Goal: Information Seeking & Learning: Learn about a topic

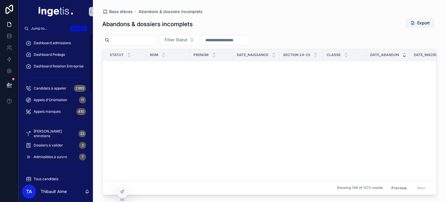
scroll to position [730, 0]
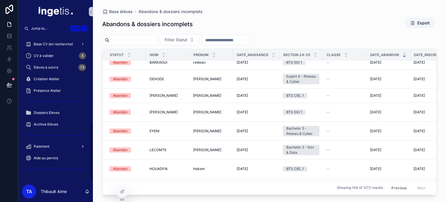
click at [55, 147] on div "Paiement" at bounding box center [56, 146] width 60 height 9
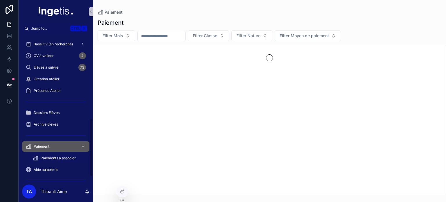
click at [54, 159] on span "Paiements à associer" at bounding box center [58, 157] width 35 height 5
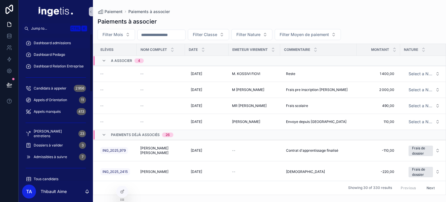
click at [65, 41] on span "Dashboard admissions" at bounding box center [52, 43] width 37 height 5
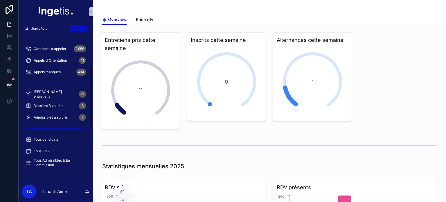
scroll to position [155, 0]
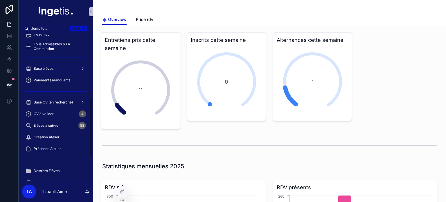
click at [57, 68] on div "Base élèves" at bounding box center [56, 68] width 60 height 9
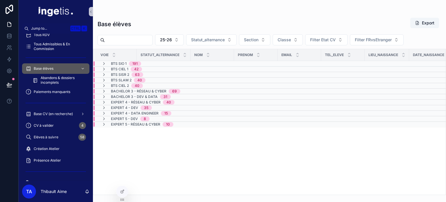
click at [175, 63] on div "BTS SIO 1 191" at bounding box center [163, 63] width 140 height 5
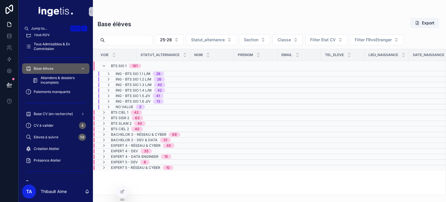
click at [179, 111] on div "BTS CIEL 1 42" at bounding box center [163, 112] width 140 height 5
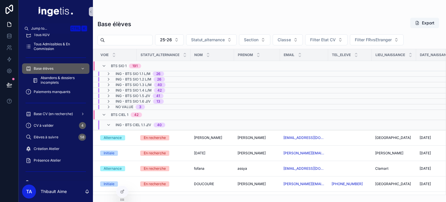
click at [178, 123] on div "ING - BTS CIEL 1.1 J/V 40" at bounding box center [163, 124] width 140 height 9
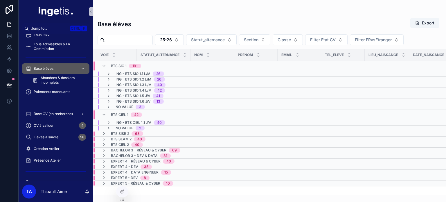
click at [178, 123] on div "ING - BTS CIEL 1.1 J/V 40" at bounding box center [163, 122] width 140 height 5
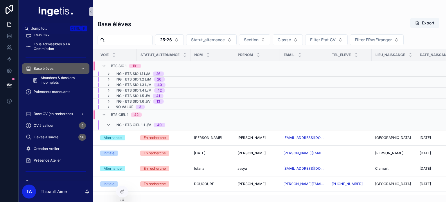
click at [177, 122] on div "ING - BTS CIEL 1.1 J/V 40" at bounding box center [163, 124] width 140 height 9
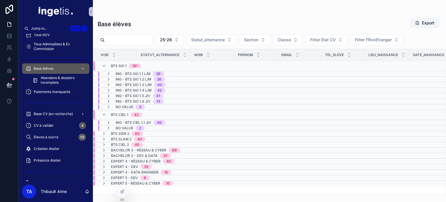
click at [174, 113] on div "BTS CIEL 1 42" at bounding box center [163, 114] width 140 height 9
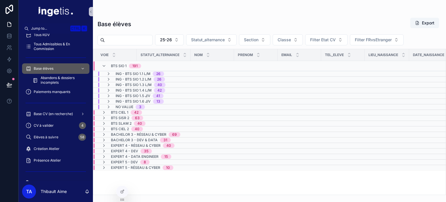
click at [153, 67] on div "BTS SIO 1 191" at bounding box center [163, 65] width 140 height 9
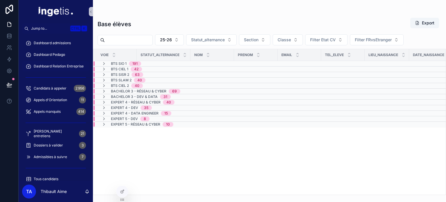
click at [69, 70] on div "Dashboard Relation Entreprise" at bounding box center [56, 66] width 60 height 9
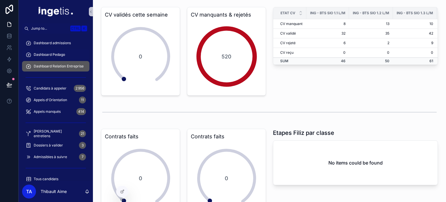
click at [61, 55] on span "Dashboard Pedago" at bounding box center [49, 54] width 31 height 5
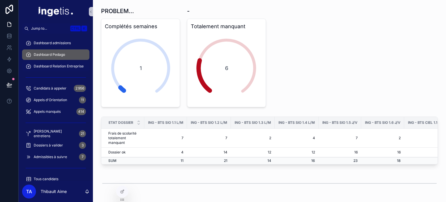
click at [64, 64] on div "Dashboard Relation Entreprise" at bounding box center [56, 66] width 60 height 9
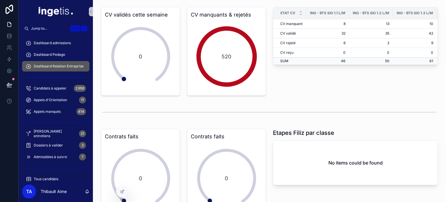
click at [62, 55] on span "Dashboard Pedago" at bounding box center [49, 54] width 31 height 5
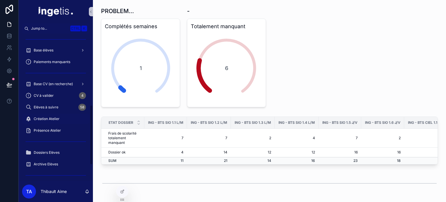
scroll to position [174, 0]
click at [50, 60] on span "Paiements manquants" at bounding box center [52, 61] width 37 height 5
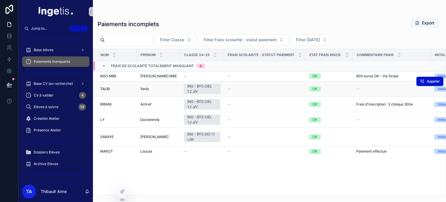
click at [255, 87] on div "--" at bounding box center [264, 88] width 75 height 5
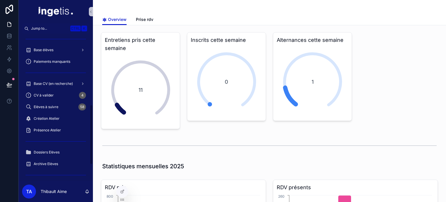
scroll to position [145, 0]
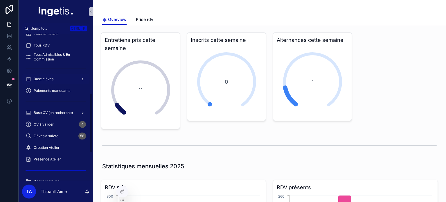
click at [58, 78] on div "Base élèves" at bounding box center [56, 78] width 60 height 9
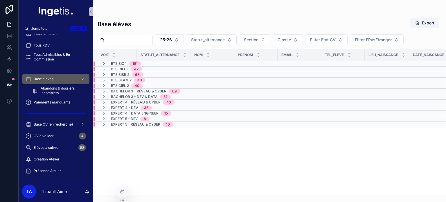
click at [132, 63] on span "191" at bounding box center [135, 63] width 12 height 5
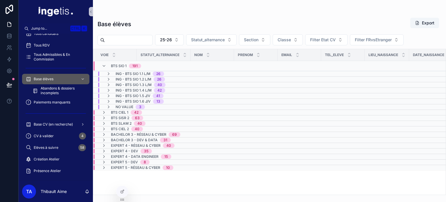
click at [132, 63] on div "BTS SIO 1 191" at bounding box center [126, 65] width 30 height 9
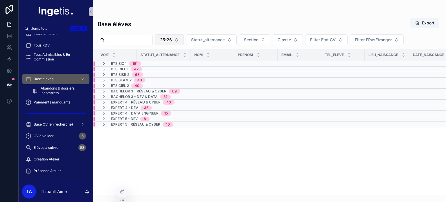
click at [184, 40] on button "25-26" at bounding box center [169, 39] width 29 height 11
click at [172, 73] on div "24-25" at bounding box center [184, 72] width 70 height 9
click at [172, 37] on span "24-25" at bounding box center [166, 40] width 12 height 6
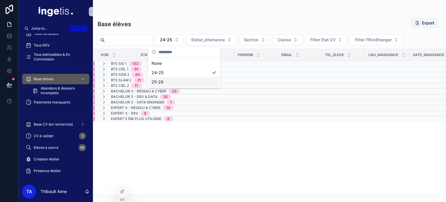
click at [176, 85] on div "25-26" at bounding box center [184, 81] width 70 height 9
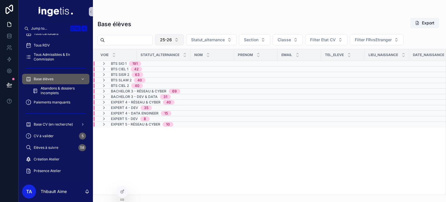
click at [172, 39] on span "25-26" at bounding box center [166, 40] width 12 height 6
click at [180, 70] on div "24-25" at bounding box center [184, 72] width 70 height 9
click at [172, 39] on span "24-25" at bounding box center [166, 40] width 12 height 6
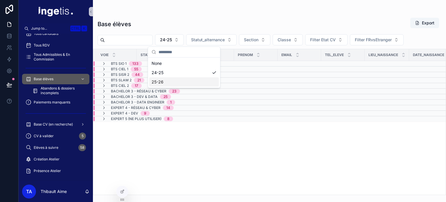
click at [184, 82] on div "25-26" at bounding box center [184, 81] width 70 height 9
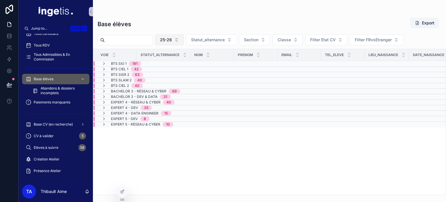
click at [172, 39] on span "25-26" at bounding box center [166, 40] width 12 height 6
click at [181, 70] on div "24-25" at bounding box center [184, 72] width 70 height 9
click at [172, 39] on span "24-25" at bounding box center [166, 40] width 12 height 6
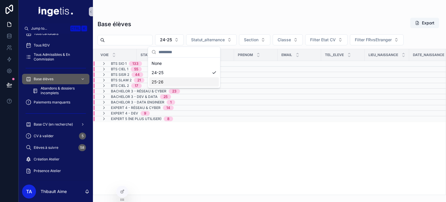
click at [181, 80] on div "25-26" at bounding box center [184, 81] width 70 height 9
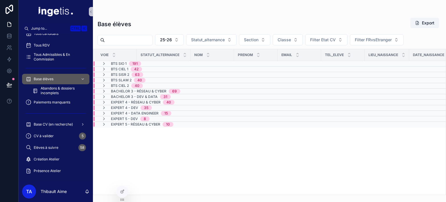
click at [203, 152] on div "Voie Statut_alternance NOM Prenom Email Tel_eleve Lieu_naissance Date_naissance…" at bounding box center [269, 121] width 352 height 145
click at [184, 39] on button "25-26" at bounding box center [169, 39] width 29 height 11
click at [180, 83] on div "25-26" at bounding box center [184, 81] width 70 height 9
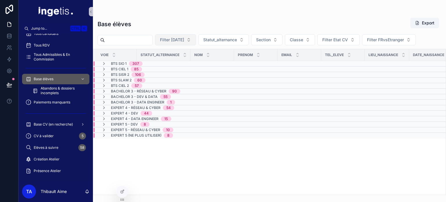
click at [184, 40] on span "Filter [DATE]" at bounding box center [172, 40] width 24 height 6
click at [184, 73] on div "25-26" at bounding box center [199, 72] width 70 height 9
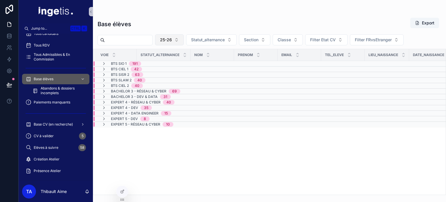
click at [184, 41] on button "25-26" at bounding box center [169, 39] width 29 height 11
click at [170, 75] on div "24-25" at bounding box center [184, 72] width 70 height 9
click at [172, 41] on span "24-25" at bounding box center [166, 40] width 12 height 6
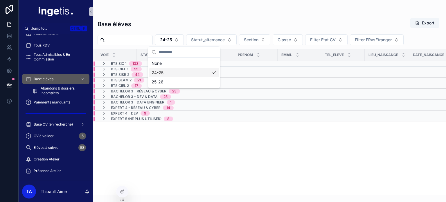
click at [122, 66] on td "BTS CIEL 1 55" at bounding box center [163, 69] width 141 height 6
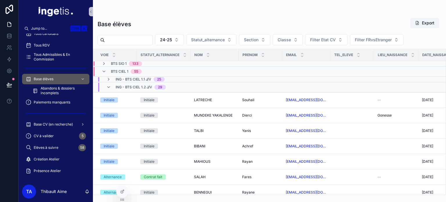
click at [123, 63] on span "BTS SIO 1" at bounding box center [119, 63] width 16 height 5
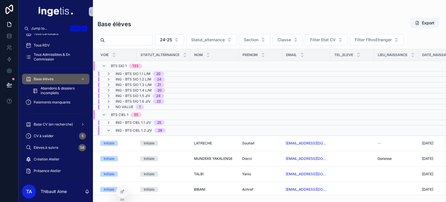
click at [122, 115] on span "BTS CIEL 1" at bounding box center [119, 114] width 17 height 5
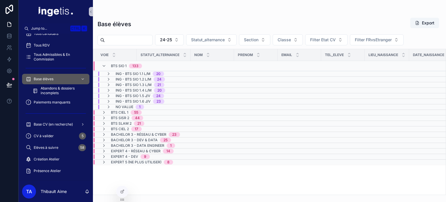
click at [126, 106] on span "No value" at bounding box center [124, 106] width 18 height 5
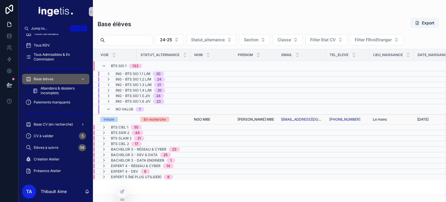
click at [186, 119] on div "En recherche" at bounding box center [163, 119] width 47 height 5
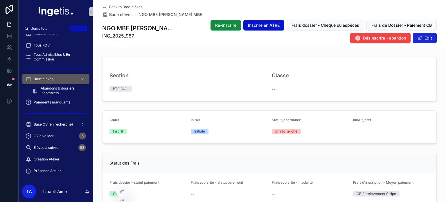
click at [420, 36] on button "Edit" at bounding box center [425, 38] width 24 height 10
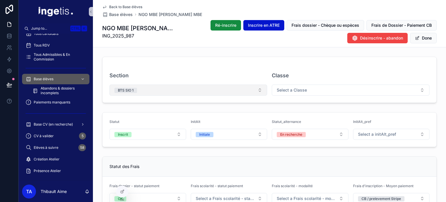
click at [188, 90] on button "BTS SIO 1" at bounding box center [188, 89] width 158 height 11
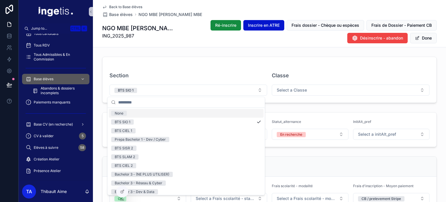
click at [198, 63] on form "Section BTS SIO 1 Classe Select a Classe" at bounding box center [269, 80] width 334 height 46
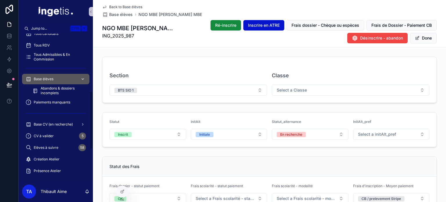
click at [63, 78] on div "Base élèves" at bounding box center [56, 78] width 60 height 9
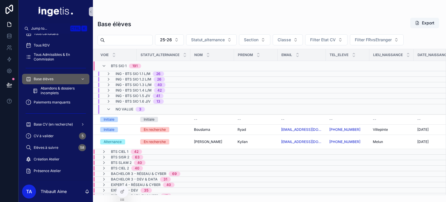
click at [119, 108] on span "No value" at bounding box center [124, 109] width 18 height 5
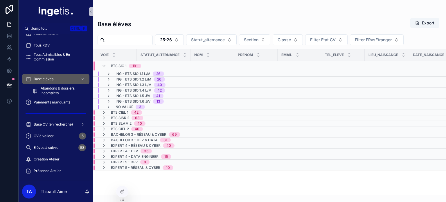
click at [128, 106] on span "No value" at bounding box center [124, 106] width 18 height 5
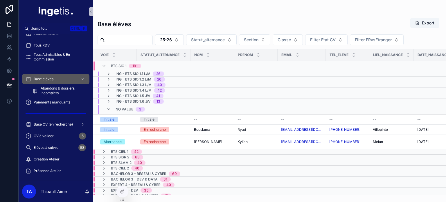
click at [128, 107] on span "No value" at bounding box center [124, 109] width 18 height 5
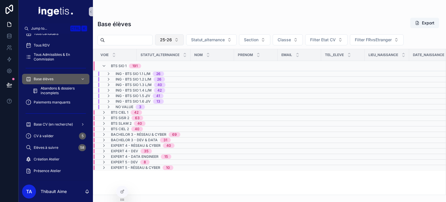
click at [184, 43] on button "25-26" at bounding box center [169, 39] width 29 height 11
click at [180, 73] on div "24-25" at bounding box center [184, 72] width 70 height 9
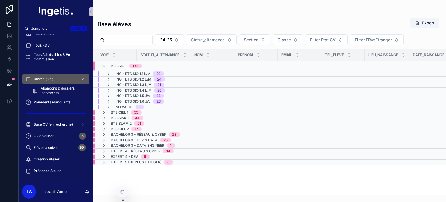
click at [122, 111] on span "BTS CIEL 1" at bounding box center [119, 112] width 17 height 5
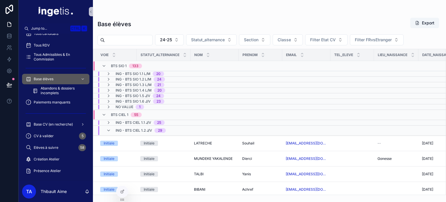
click at [124, 126] on div "ING - BTS CIEL 1.2 J/V 29" at bounding box center [140, 130] width 50 height 9
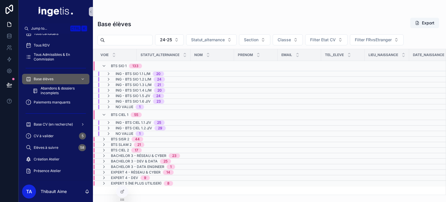
click at [121, 133] on span "No value" at bounding box center [124, 133] width 18 height 5
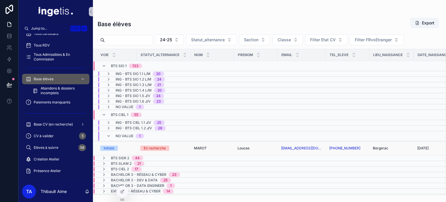
click at [206, 149] on td "MAROT MAROT" at bounding box center [212, 148] width 44 height 14
click at [205, 149] on span "MAROT" at bounding box center [200, 148] width 13 height 5
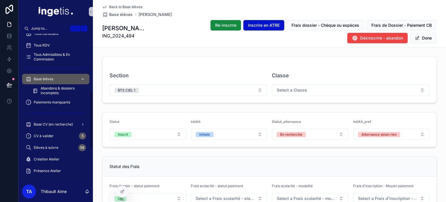
click at [44, 81] on span "Base élèves" at bounding box center [44, 79] width 20 height 5
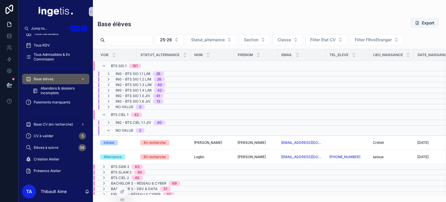
click at [123, 130] on span "No value" at bounding box center [124, 130] width 18 height 5
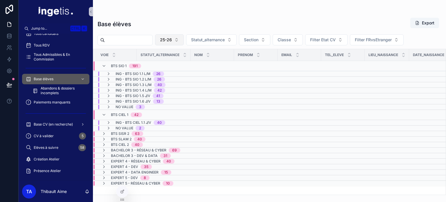
click at [184, 40] on button "25-26" at bounding box center [169, 39] width 29 height 11
click at [185, 73] on div "24-25" at bounding box center [184, 72] width 70 height 9
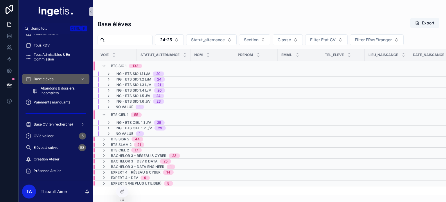
click at [115, 65] on span "BTS SIO 1" at bounding box center [119, 66] width 16 height 5
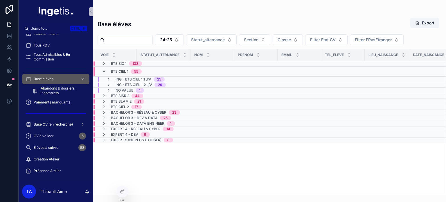
click at [115, 70] on span "BTS CIEL 1" at bounding box center [119, 71] width 17 height 5
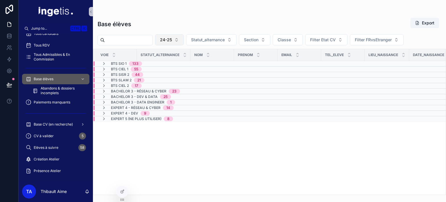
click at [176, 43] on button "24-25" at bounding box center [169, 39] width 29 height 11
click at [174, 82] on div "25-26" at bounding box center [184, 81] width 70 height 9
click at [183, 164] on div "Voie Statut_alternance NOM Prenom Email Tel_eleve Lieu_naissance Date_naissance…" at bounding box center [269, 121] width 352 height 145
click at [172, 37] on span "25-26" at bounding box center [166, 40] width 12 height 6
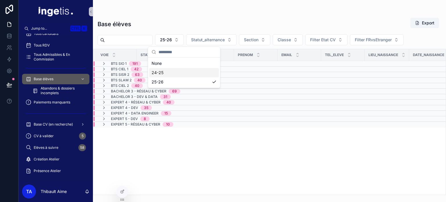
click at [187, 75] on div "24-25" at bounding box center [184, 72] width 70 height 9
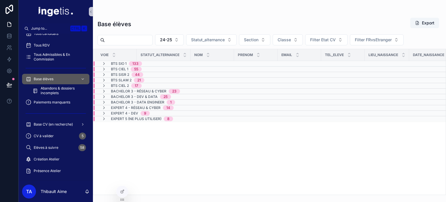
click at [197, 178] on div "Voie Statut_alternance NOM Prenom Email Tel_eleve Lieu_naissance Date_naissance…" at bounding box center [269, 121] width 352 height 145
click at [172, 39] on span "24-25" at bounding box center [166, 40] width 12 height 6
click at [179, 83] on div "25-26" at bounding box center [184, 81] width 70 height 9
click at [150, 66] on td "BTS SIO 1 191" at bounding box center [163, 64] width 141 height 6
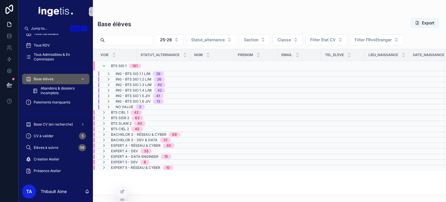
click at [150, 65] on div "BTS SIO 1 191" at bounding box center [163, 65] width 140 height 9
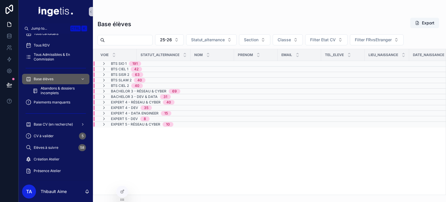
click at [150, 64] on div "BTS SIO 1 191" at bounding box center [163, 63] width 140 height 5
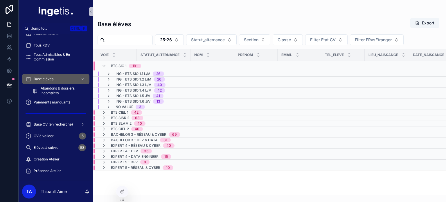
click at [150, 64] on div "BTS SIO 1 191" at bounding box center [163, 65] width 140 height 9
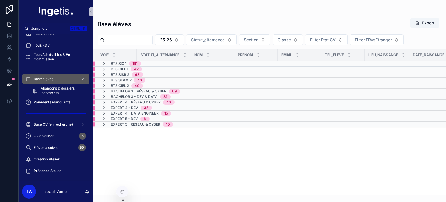
click at [150, 64] on div "BTS SIO 1 191" at bounding box center [163, 63] width 140 height 5
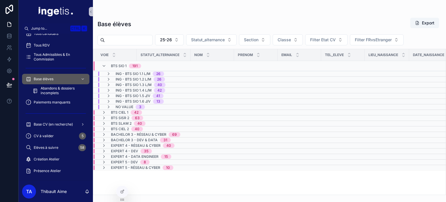
click at [129, 106] on span "No value" at bounding box center [124, 106] width 18 height 5
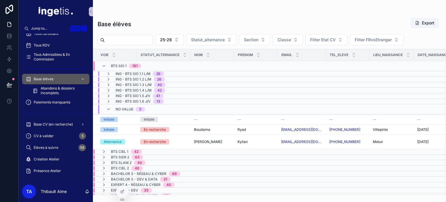
click at [148, 108] on div "No value 3" at bounding box center [125, 108] width 53 height 9
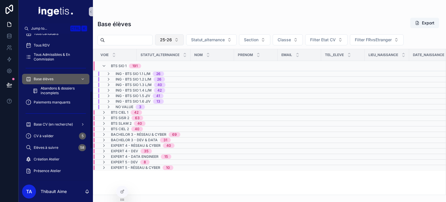
click at [172, 37] on span "25-26" at bounding box center [166, 40] width 12 height 6
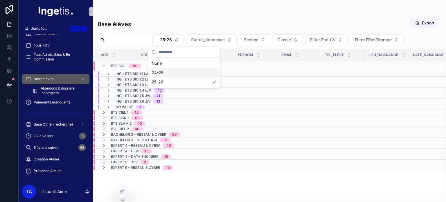
click at [178, 73] on div "24-25" at bounding box center [184, 72] width 70 height 9
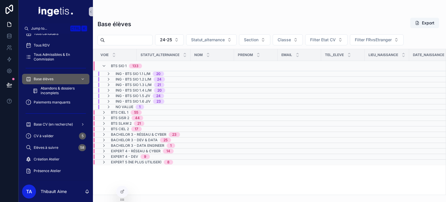
click at [134, 106] on div "No value 1" at bounding box center [129, 106] width 28 height 5
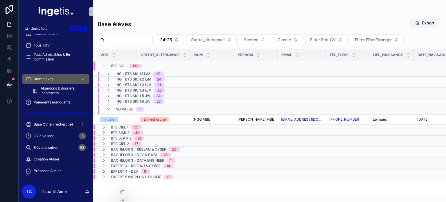
click at [129, 124] on td "BTS CIEL 1 55" at bounding box center [163, 127] width 141 height 6
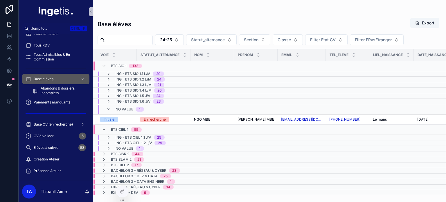
scroll to position [9, 0]
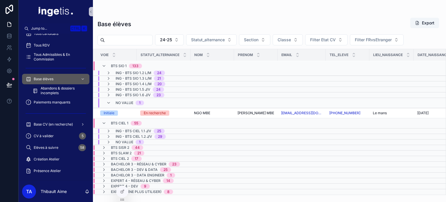
click at [126, 145] on span "BTS SISR 2" at bounding box center [120, 147] width 18 height 5
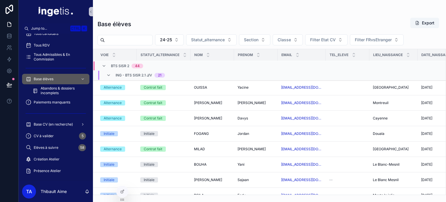
scroll to position [38, 0]
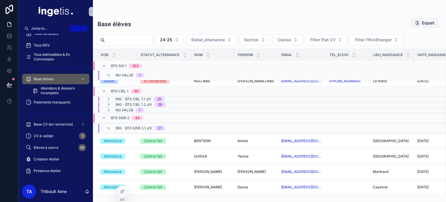
click at [140, 129] on div "ING - BTS SISR 2.1 J/V 21" at bounding box center [139, 127] width 49 height 9
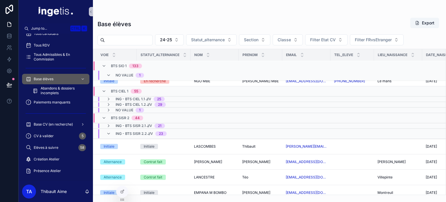
click at [139, 133] on span "ING - BTS SISR 2.2 J/V" at bounding box center [133, 133] width 37 height 5
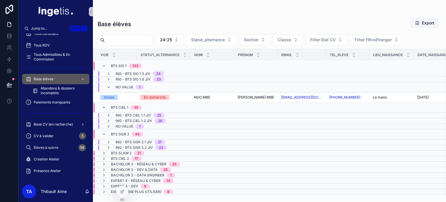
scroll to position [25, 0]
click at [136, 162] on span "Bachelor 3 - Réseau & Cyber" at bounding box center [138, 164] width 55 height 5
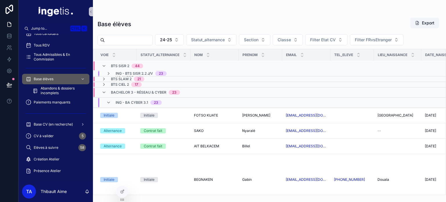
click at [139, 100] on span "ING - BA CYBER 3.1" at bounding box center [131, 102] width 32 height 5
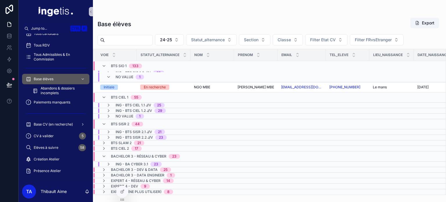
scroll to position [35, 0]
click at [144, 167] on span "Bachelor 3 - Dev & Data" at bounding box center [134, 169] width 47 height 5
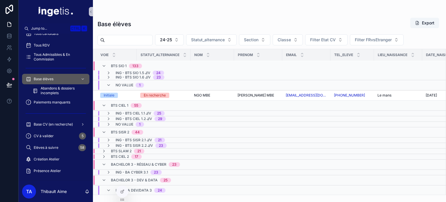
scroll to position [107, 0]
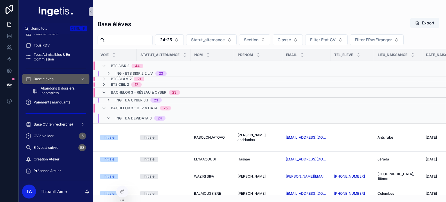
click at [138, 117] on span "ING - BA DEV/DATA 3" at bounding box center [133, 118] width 36 height 5
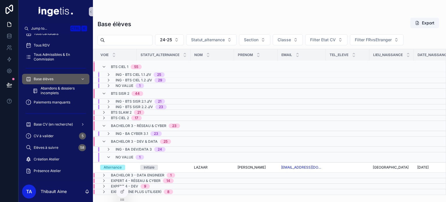
click at [136, 155] on span "1" at bounding box center [139, 157] width 8 height 5
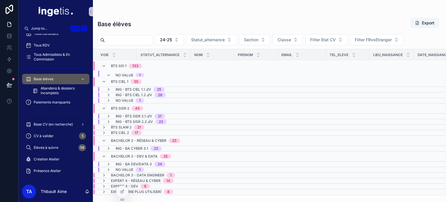
click at [151, 167] on div "No value 1" at bounding box center [163, 169] width 140 height 5
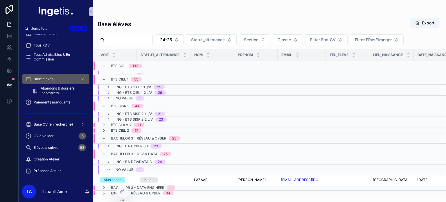
scroll to position [65, 0]
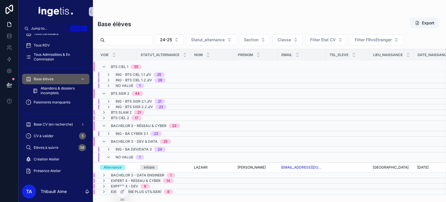
click at [153, 152] on div "No value 1" at bounding box center [163, 156] width 140 height 9
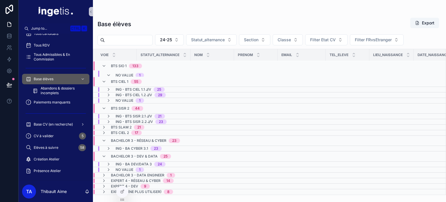
scroll to position [0, 0]
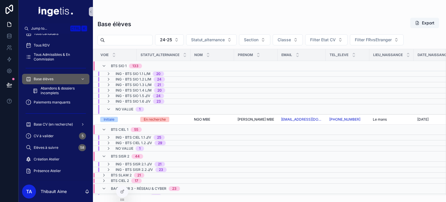
click at [113, 60] on th "Voie" at bounding box center [115, 55] width 44 height 12
click at [114, 65] on span "BTS SIO 1" at bounding box center [119, 66] width 16 height 5
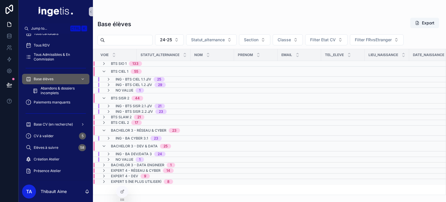
click at [117, 69] on span "BTS CIEL 1" at bounding box center [119, 71] width 17 height 5
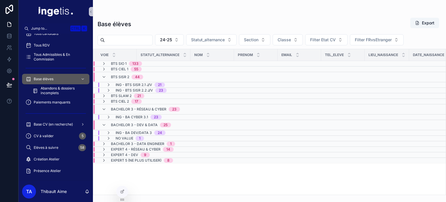
click at [118, 75] on span "BTS SISR 2" at bounding box center [120, 77] width 18 height 5
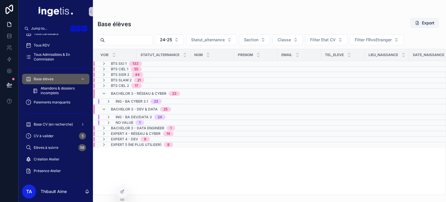
click at [115, 89] on div "Bachelor 3 - Réseau & Cyber 23" at bounding box center [145, 93] width 69 height 9
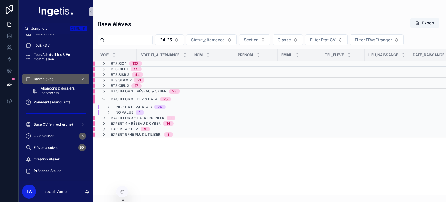
click at [117, 100] on span "Bachelor 3 - Dev & Data" at bounding box center [134, 99] width 47 height 5
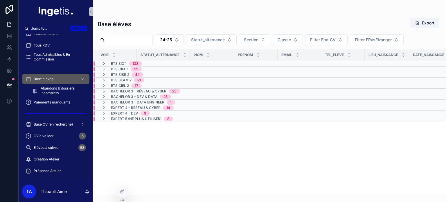
click at [149, 119] on span "Expert 5 (NE PLUS UTILISER)" at bounding box center [136, 118] width 50 height 5
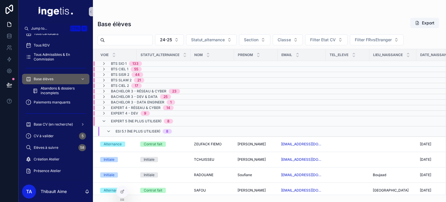
click at [152, 130] on span "ESI 5.1 (NE PLUS UTILISER)" at bounding box center [137, 131] width 45 height 5
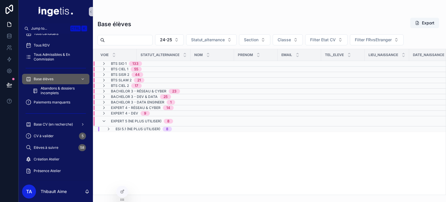
click at [140, 112] on div "Expert 4 - Dev 9" at bounding box center [130, 113] width 39 height 5
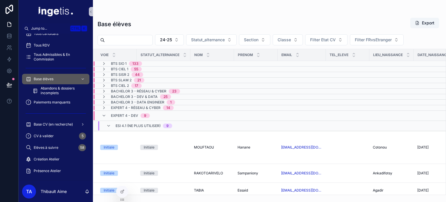
click at [140, 112] on div "Expert 4 - Dev 9" at bounding box center [130, 115] width 39 height 9
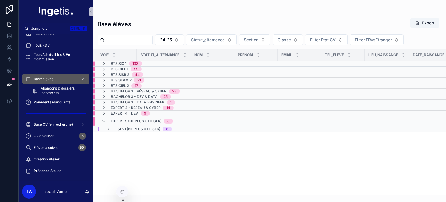
click at [145, 106] on span "Expert 4 - Réseau & Cyber" at bounding box center [136, 107] width 50 height 5
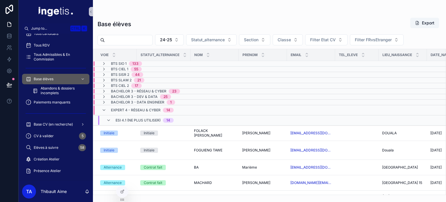
click at [145, 106] on div "Expert 4 - Réseau & Cyber 14" at bounding box center [142, 109] width 63 height 9
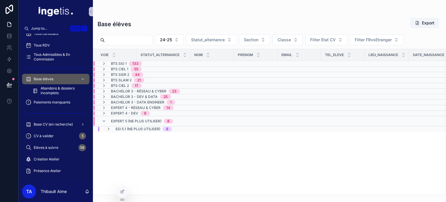
click at [127, 119] on span "Expert 5 (NE PLUS UTILISER)" at bounding box center [136, 121] width 50 height 5
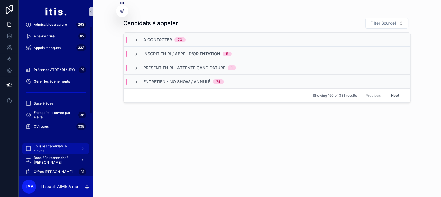
scroll to position [124, 0]
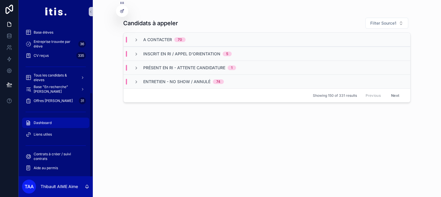
click at [50, 123] on span "Dashboard" at bounding box center [43, 123] width 18 height 5
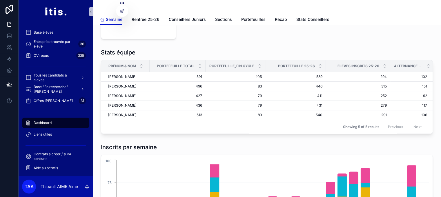
scroll to position [29, 0]
